Goal: Communication & Community: Answer question/provide support

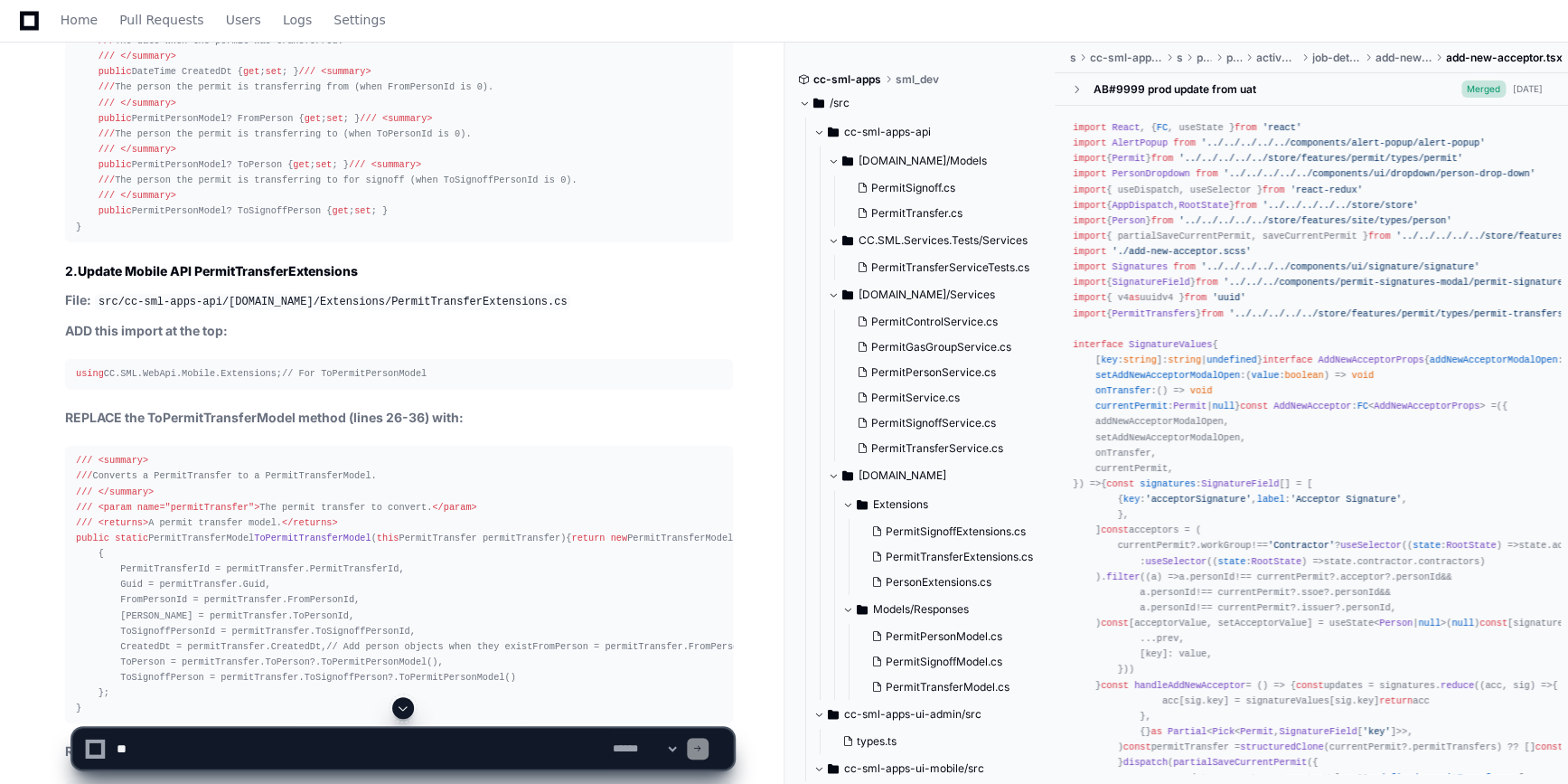
scroll to position [10497, 0]
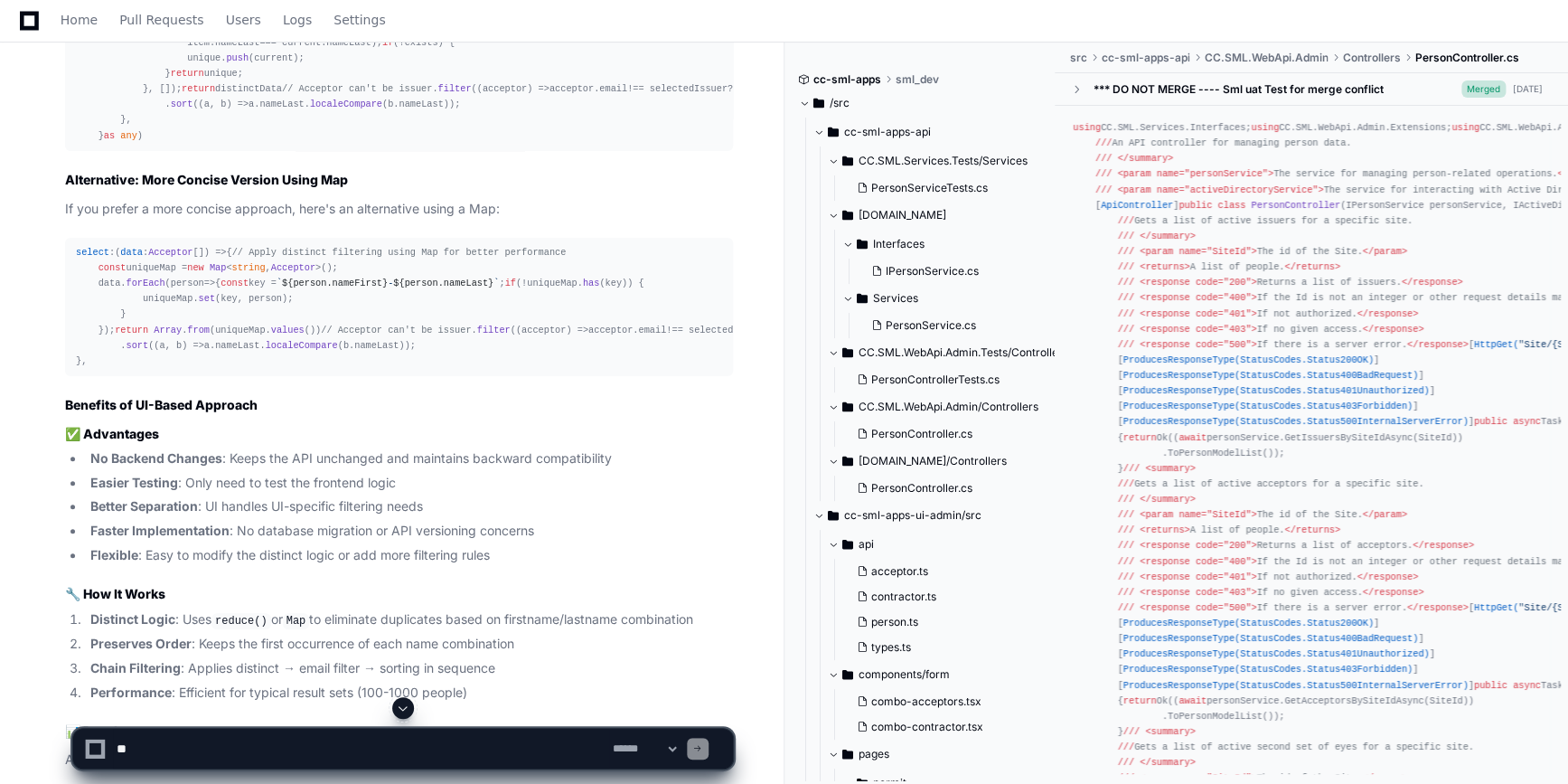
scroll to position [6874, 0]
click at [89, 23] on span "Home" at bounding box center [78, 20] width 37 height 11
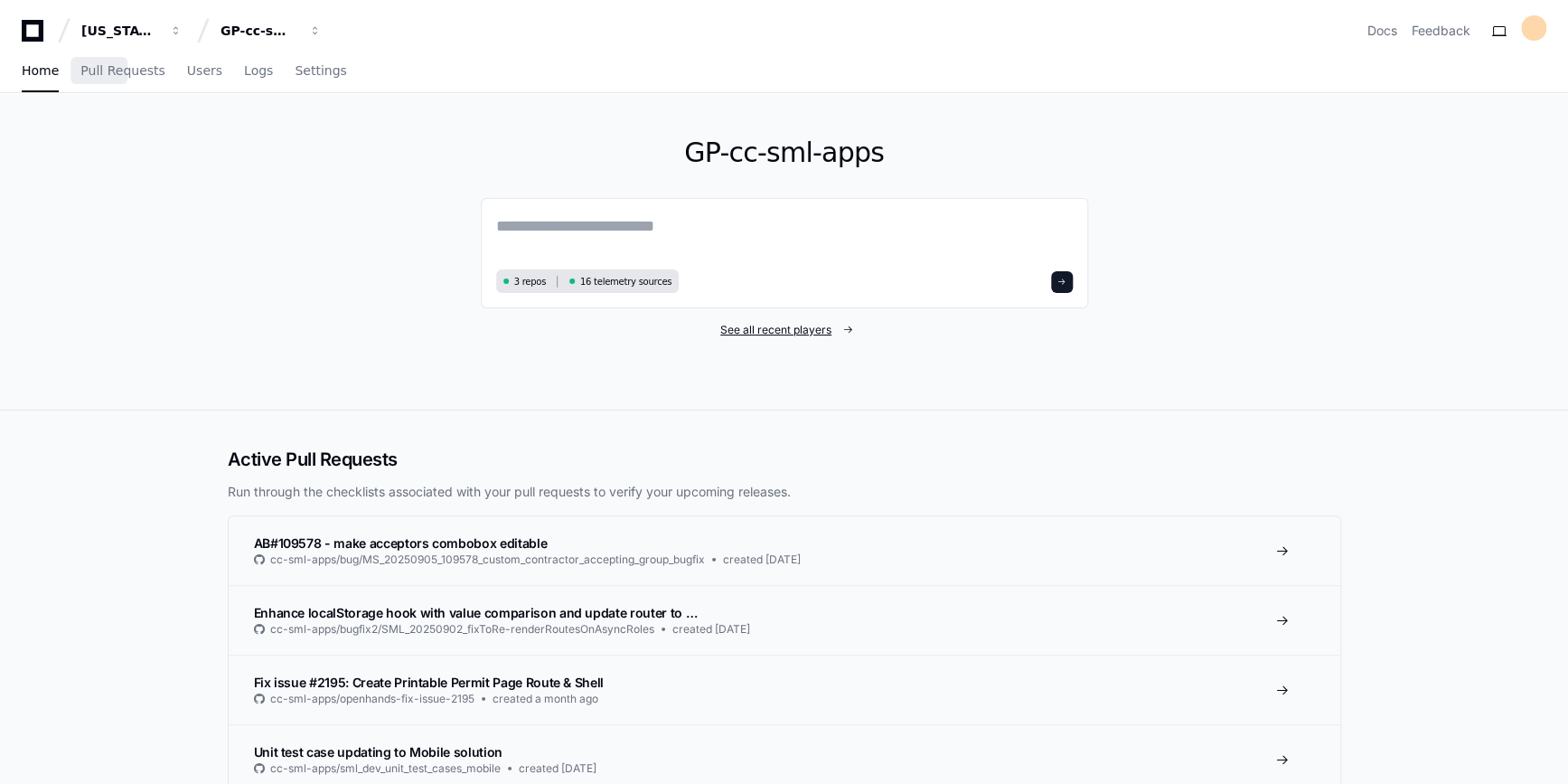
click at [822, 325] on span "See all recent players" at bounding box center [776, 329] width 111 height 15
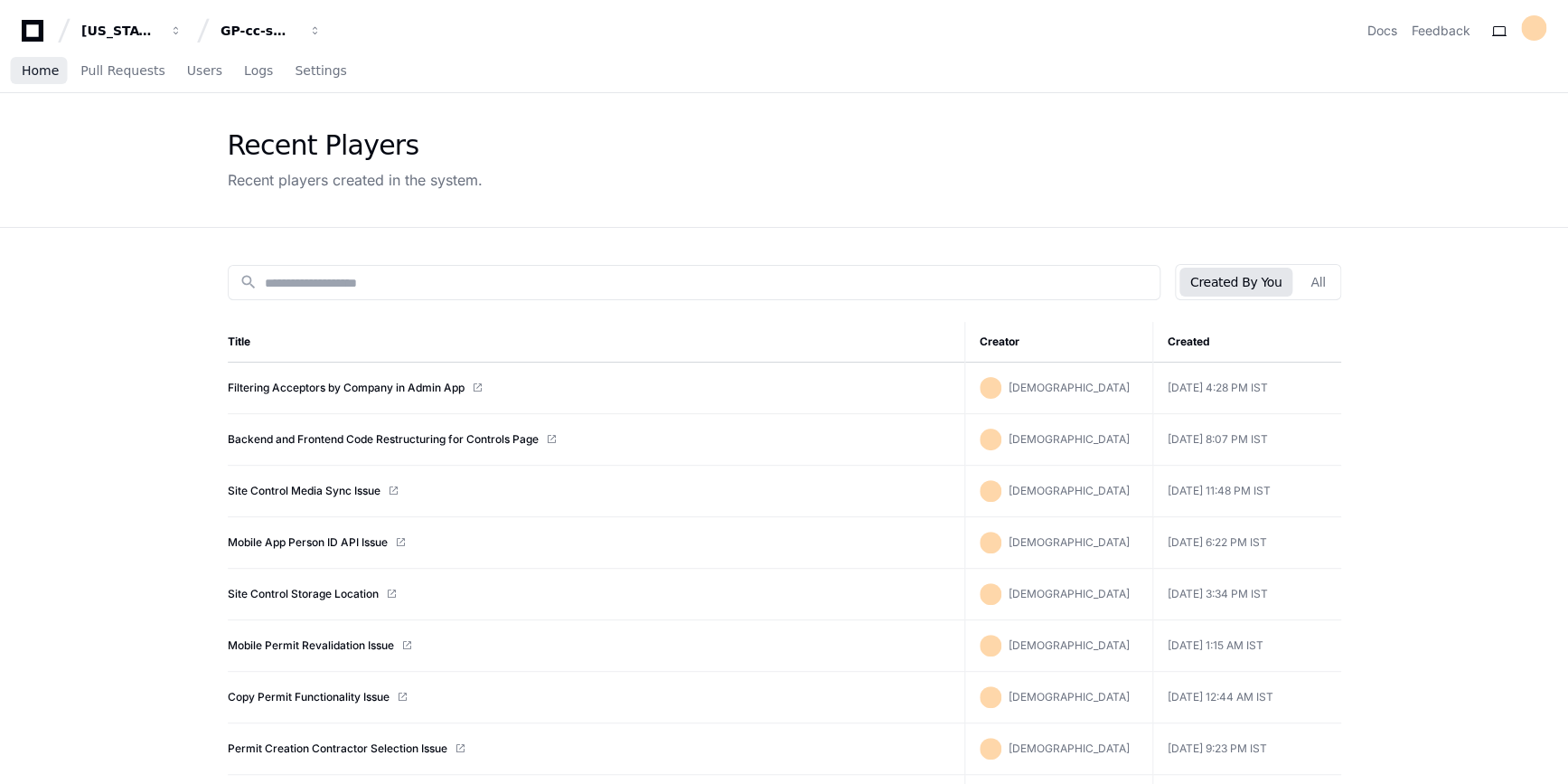
click at [22, 65] on span "Home" at bounding box center [40, 70] width 37 height 11
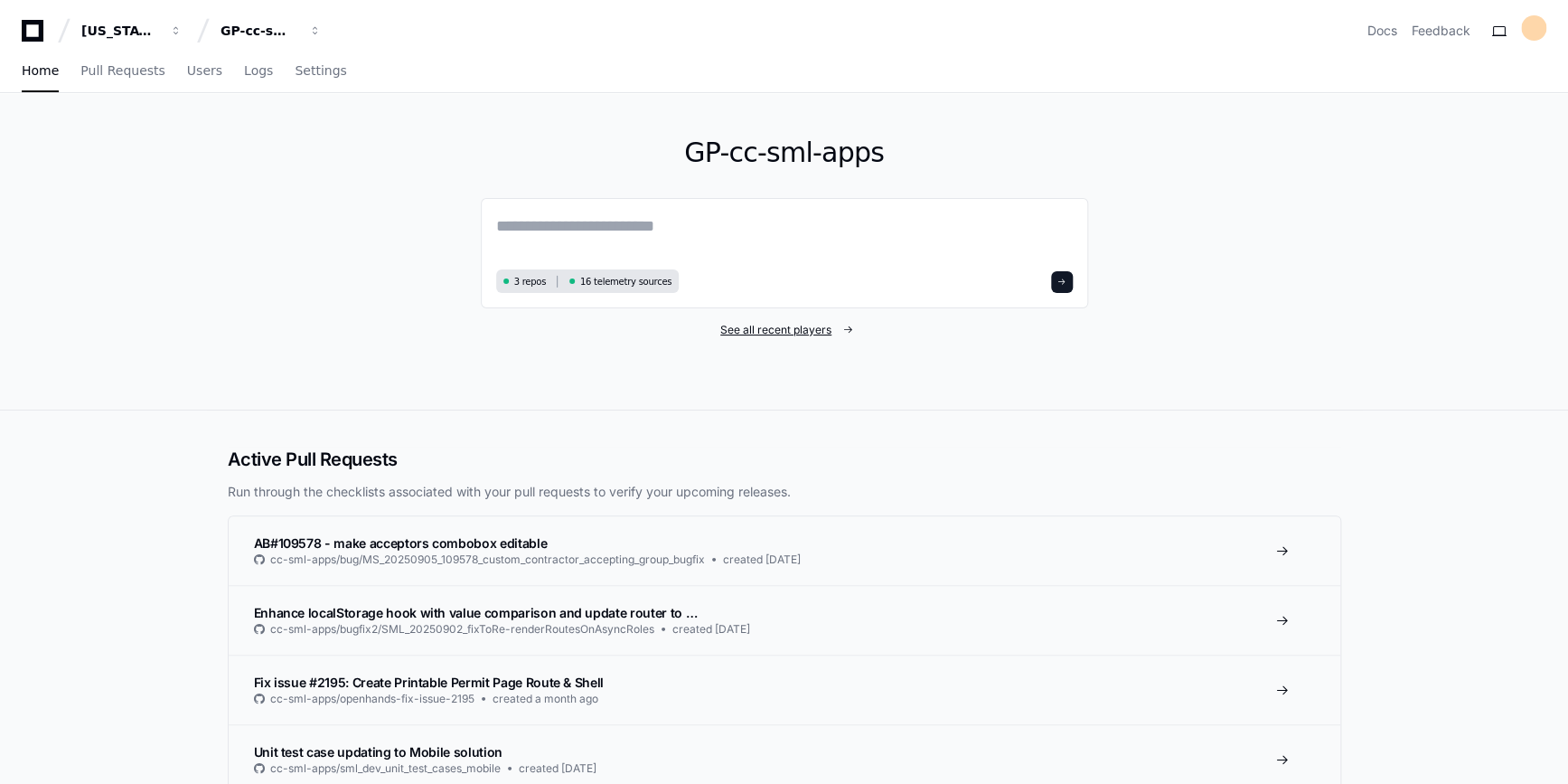
click at [798, 322] on span "See all recent players" at bounding box center [776, 329] width 111 height 15
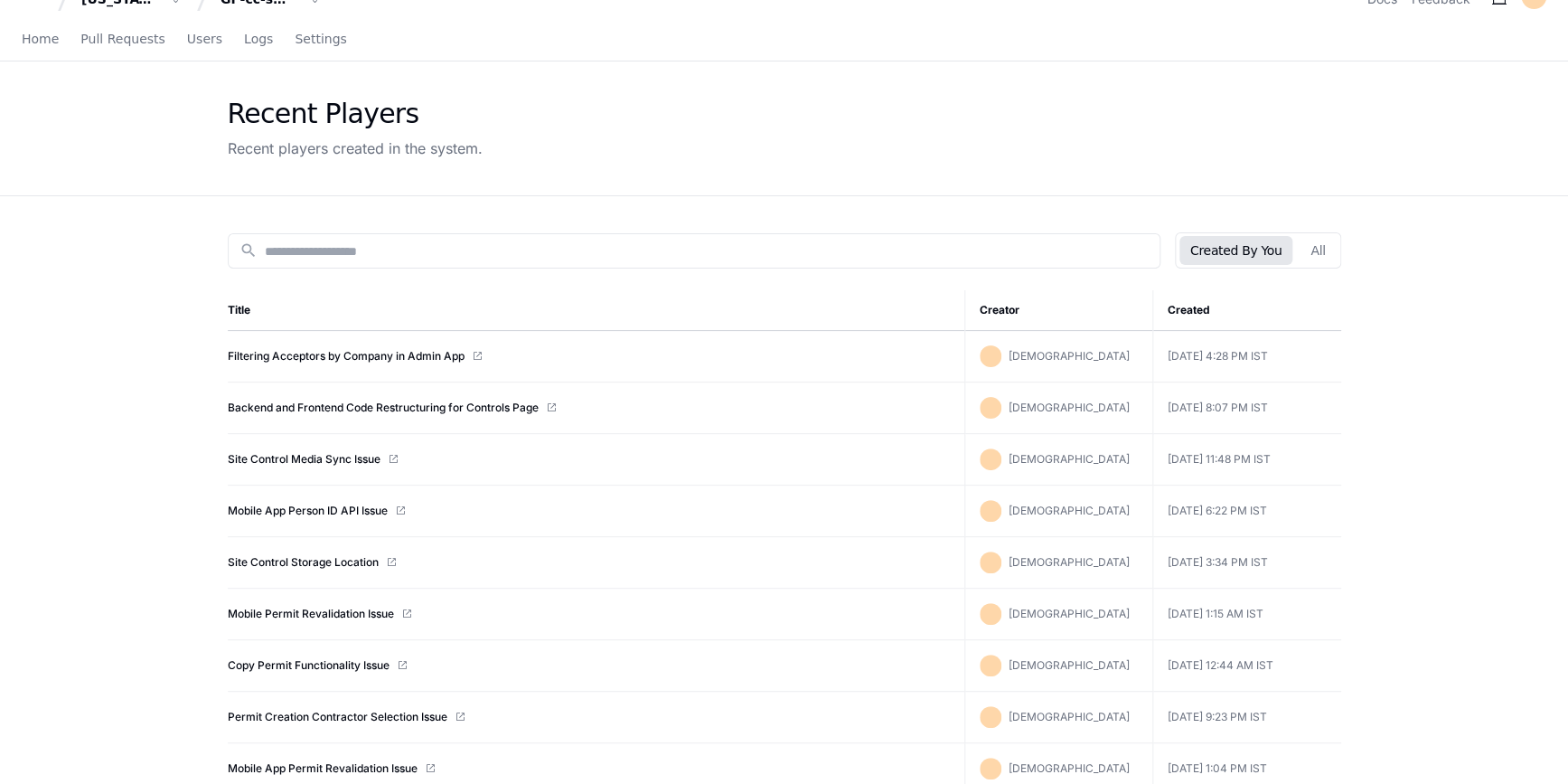
scroll to position [33, 0]
click at [381, 404] on link "Backend and Frontend Code Restructuring for Controls Page" at bounding box center [383, 406] width 311 height 15
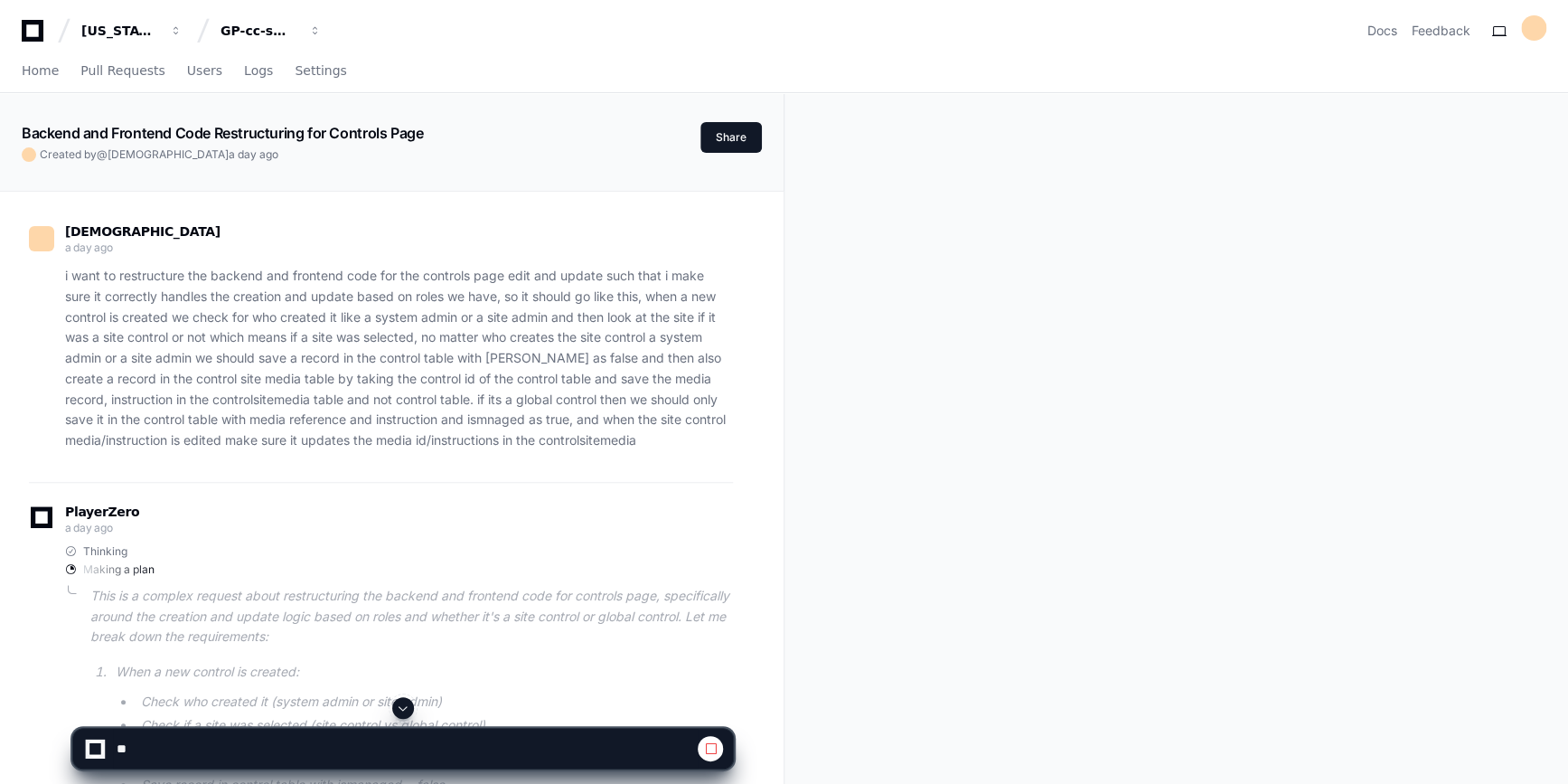
click at [403, 712] on span at bounding box center [402, 708] width 15 height 15
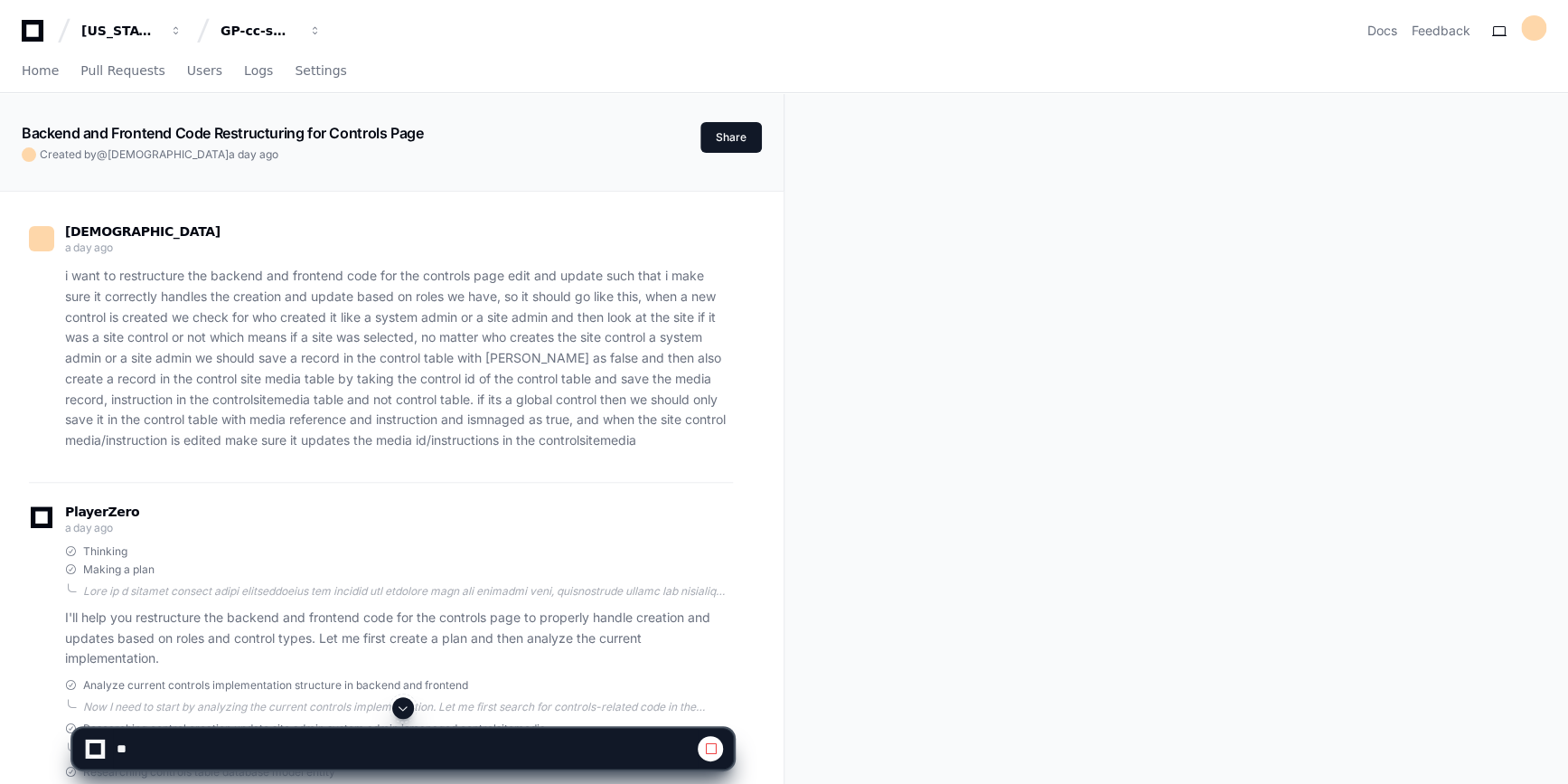
click at [403, 712] on span at bounding box center [402, 708] width 15 height 15
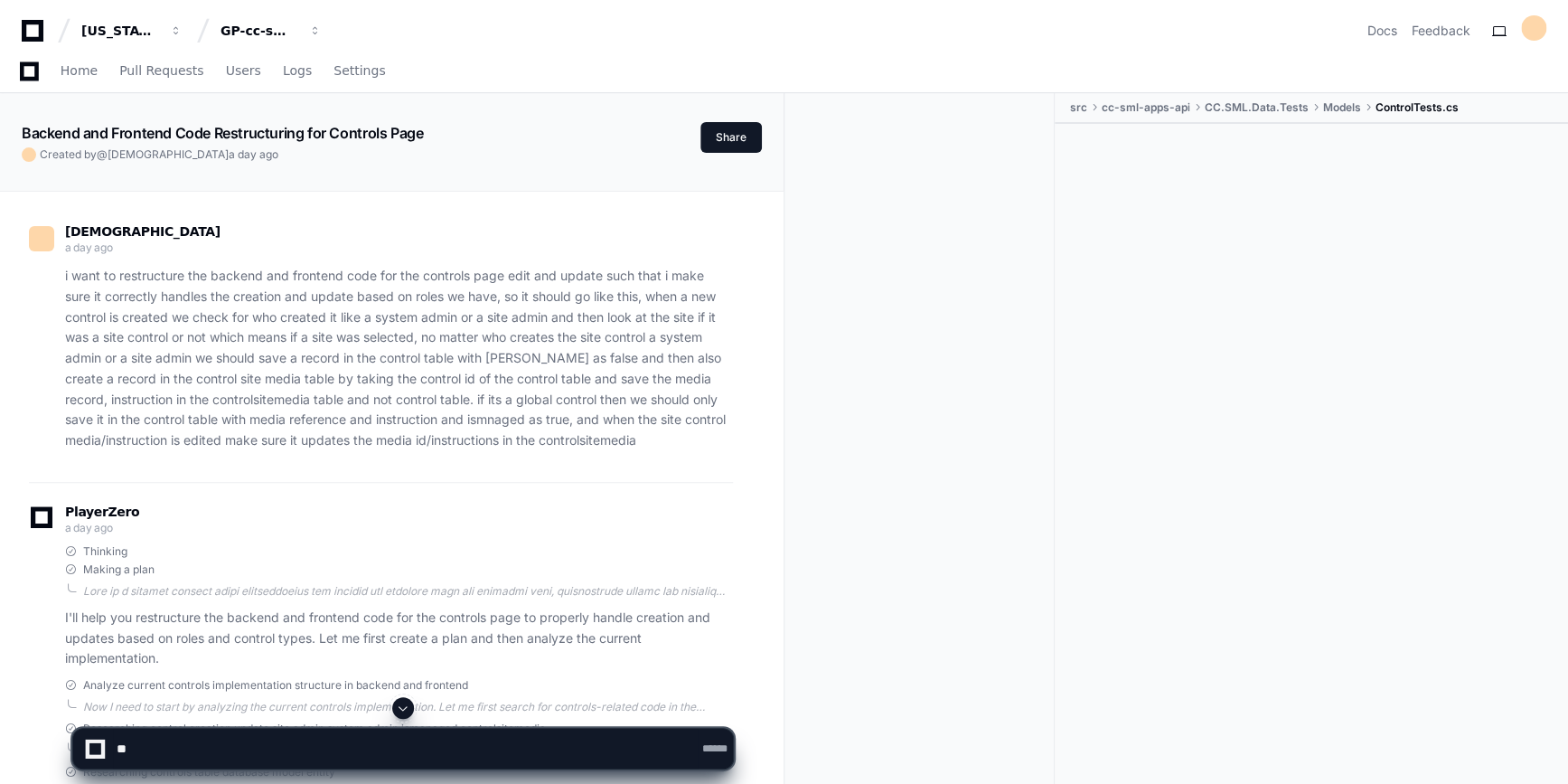
click at [403, 712] on span at bounding box center [402, 708] width 15 height 15
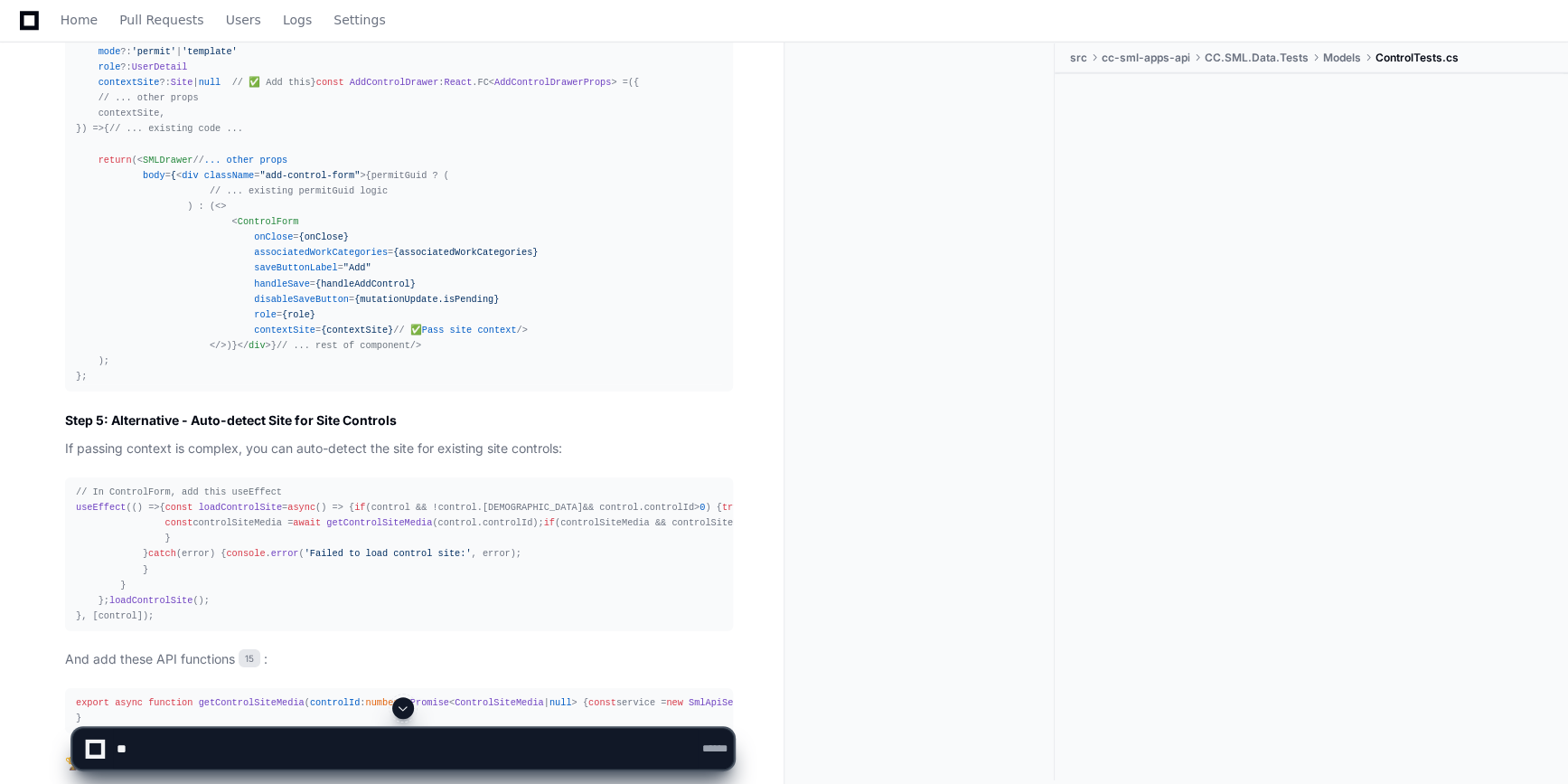
click at [403, 712] on span at bounding box center [402, 708] width 15 height 15
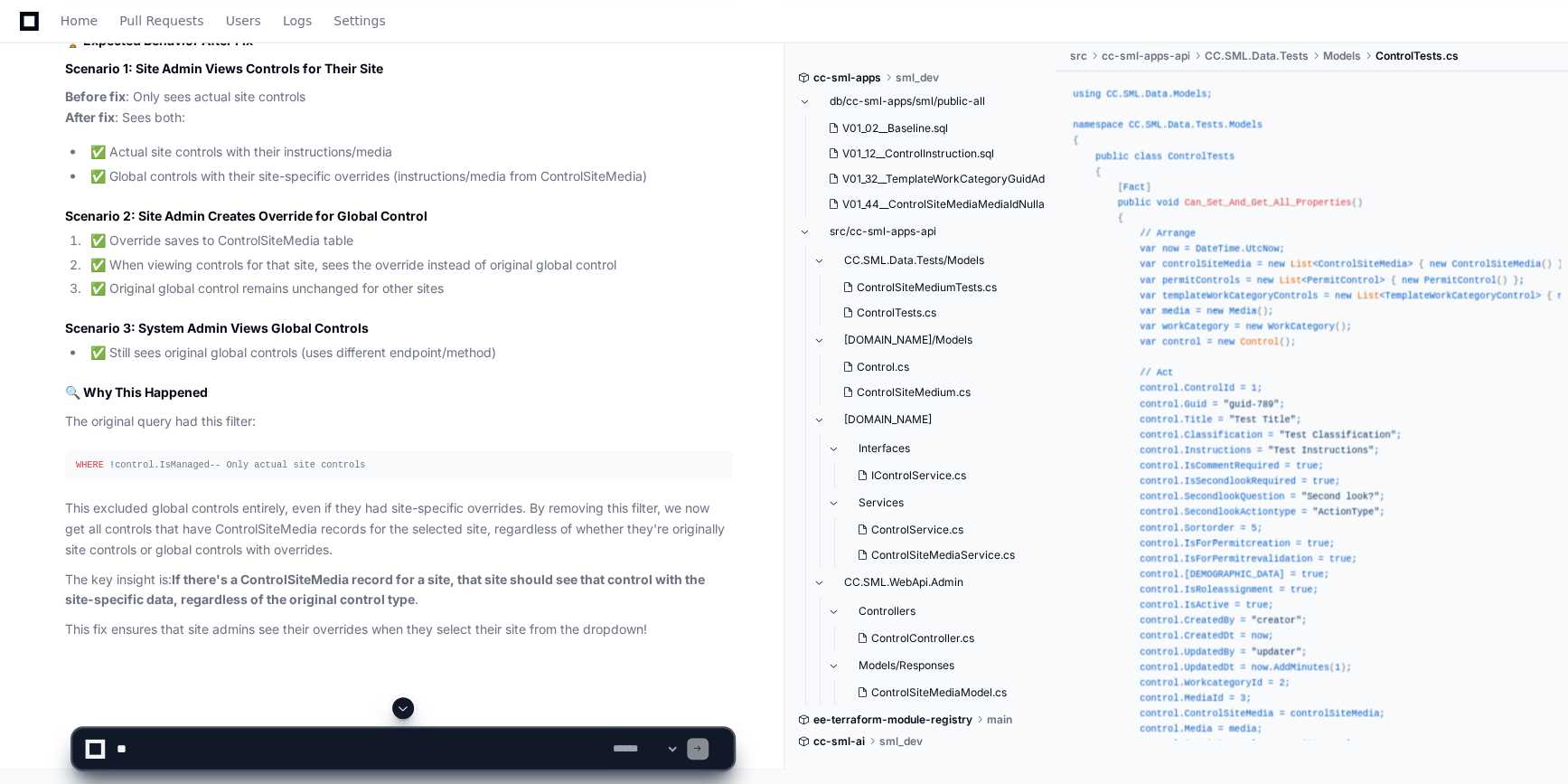
scroll to position [71463, 0]
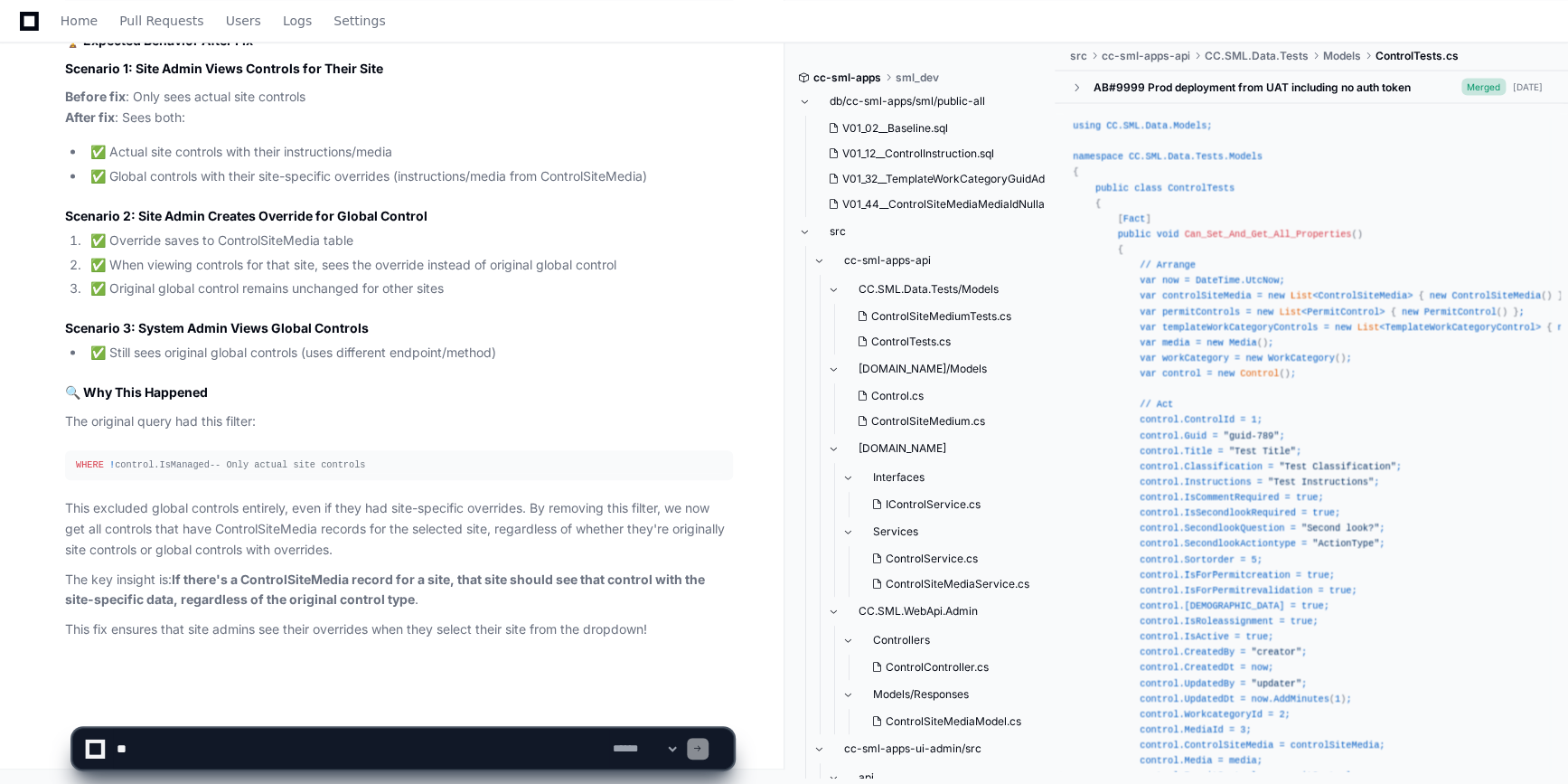
click at [403, 712] on app-app-chat-input "**********" at bounding box center [402, 733] width 661 height 72
click at [308, 743] on textarea at bounding box center [361, 748] width 496 height 40
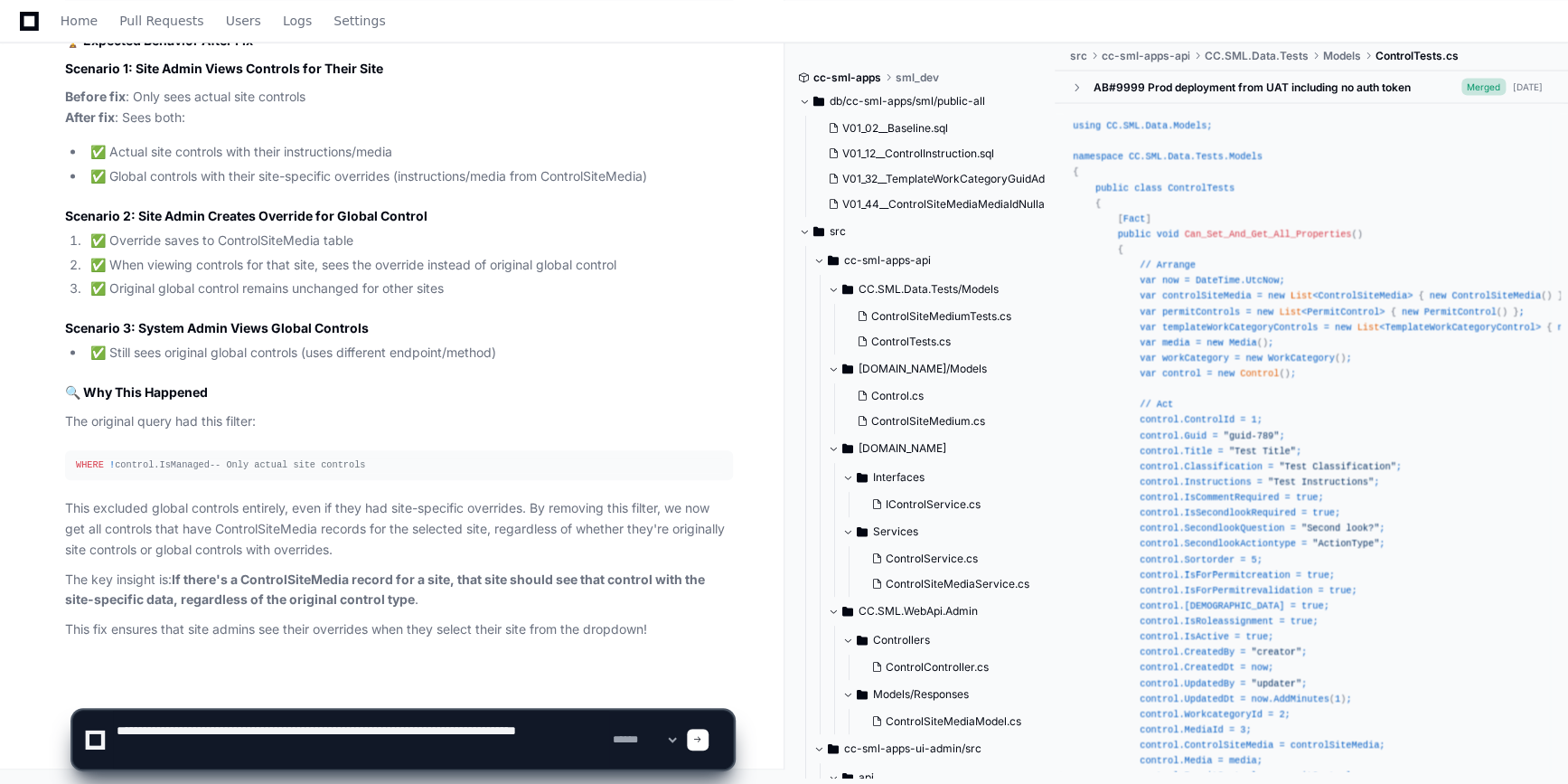
type textarea "**********"
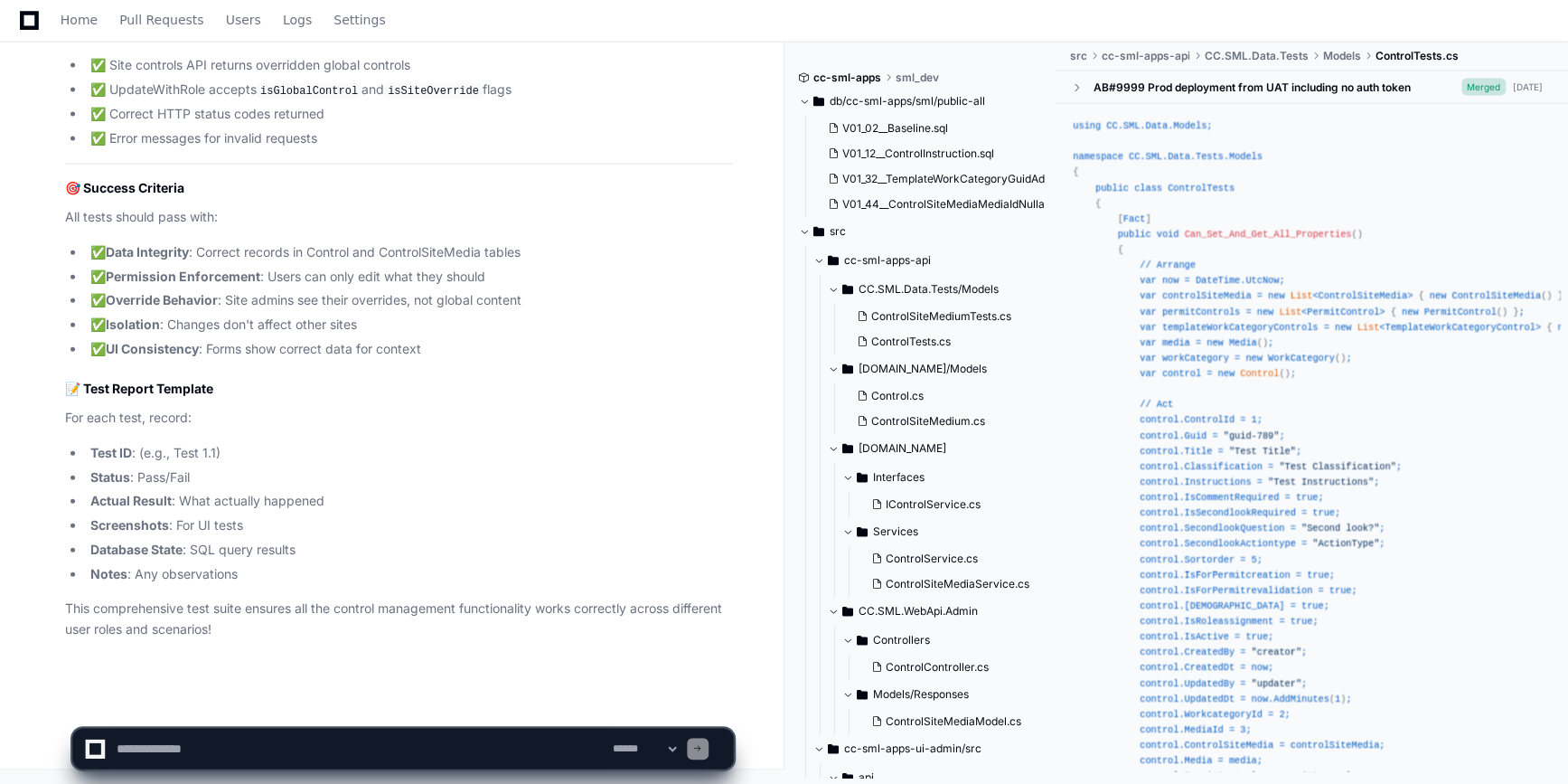
scroll to position [78675, 0]
